Goal: Navigation & Orientation: Go to known website

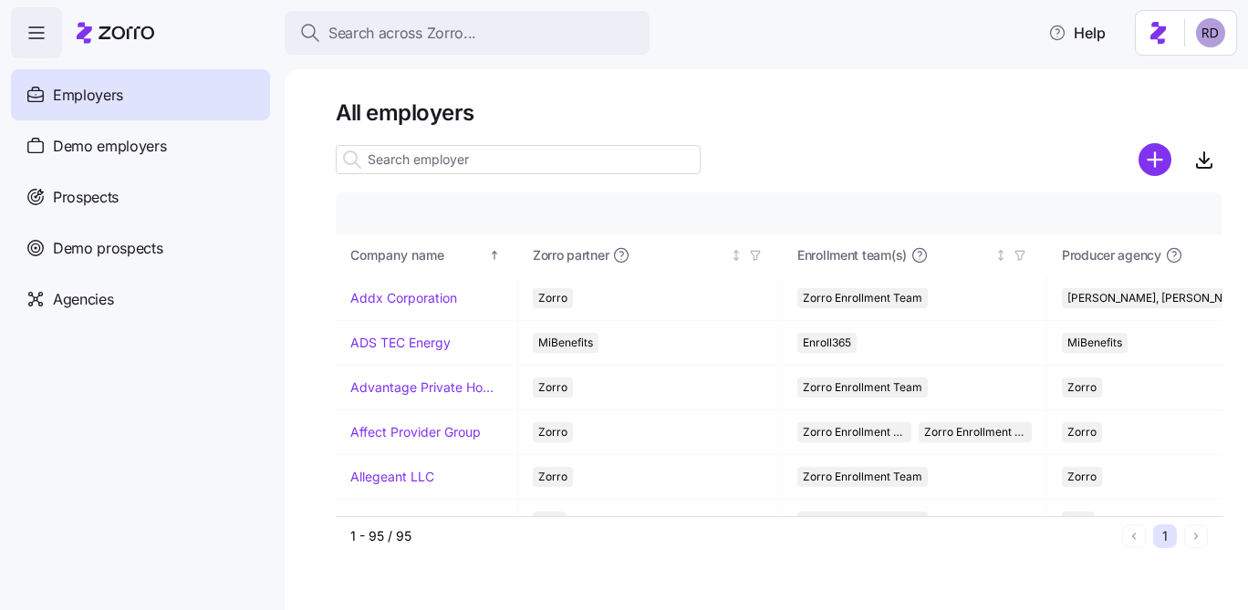
click at [261, 280] on div "Agencies" at bounding box center [140, 299] width 259 height 51
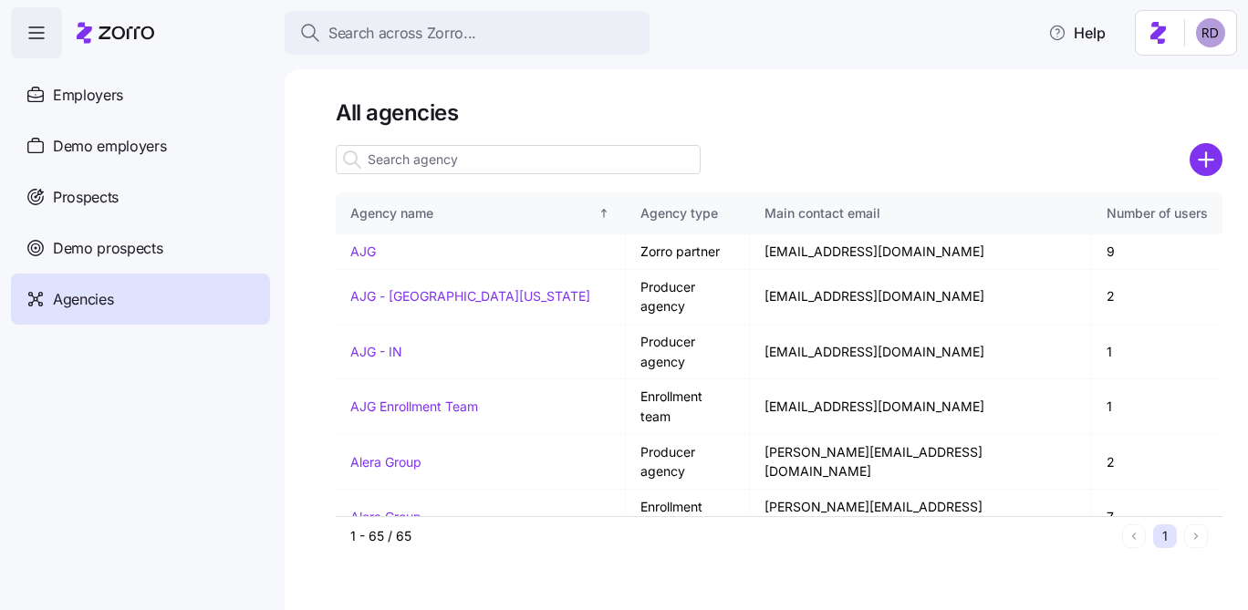
click at [1201, 40] on html "Search across Zorro... Help Employers Demo employers Prospects Demo prospects A…" at bounding box center [624, 299] width 1248 height 599
click at [1169, 109] on div "Log out" at bounding box center [1162, 111] width 71 height 20
